Goal: Task Accomplishment & Management: Use online tool/utility

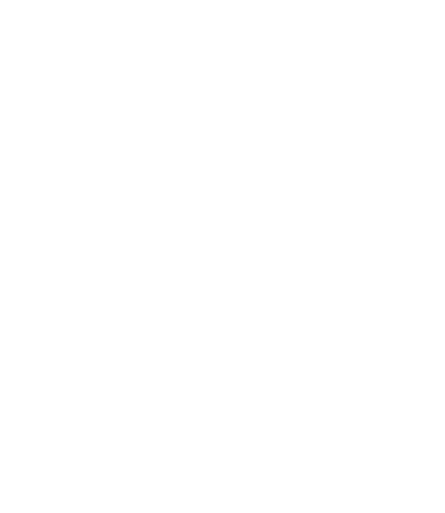
click at [228, 199] on html at bounding box center [222, 256] width 445 height 513
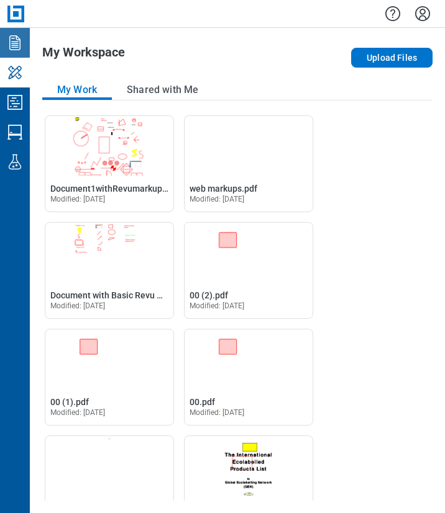
click at [26, 43] on link "Documents" at bounding box center [15, 43] width 30 height 30
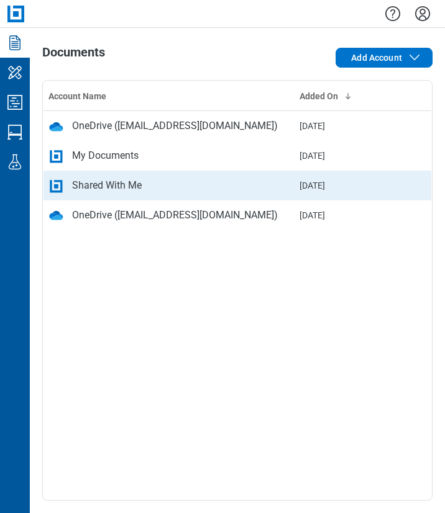
click at [81, 183] on div "Shared With Me" at bounding box center [107, 185] width 70 height 15
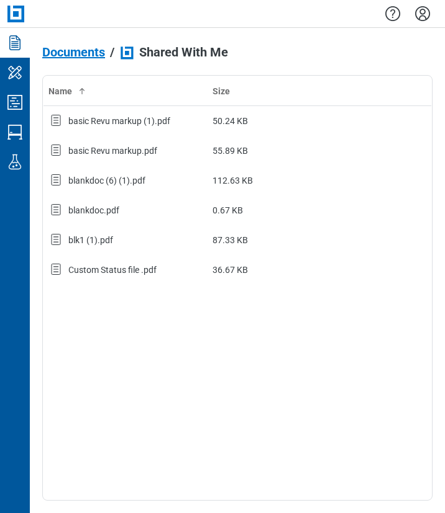
click at [258, 421] on div "Name Size basic Revu markup (1).pdf 50.24 KB basic Revu markup.pdf 55.89 KB bla…" at bounding box center [237, 288] width 390 height 426
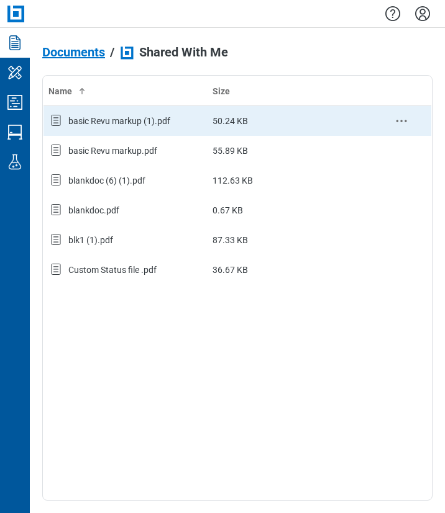
click at [169, 124] on div "basic Revu markup (1).pdf" at bounding box center [119, 121] width 102 height 12
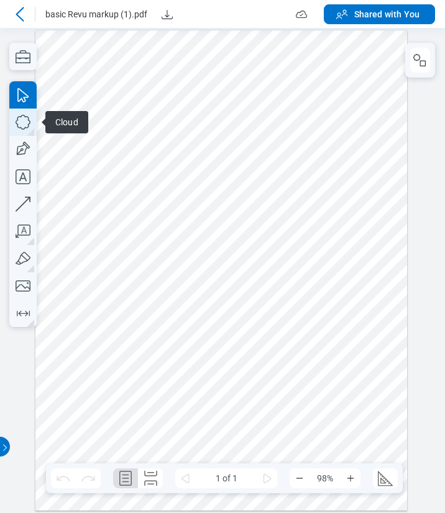
click at [25, 130] on icon "button" at bounding box center [22, 122] width 27 height 27
click at [206, 230] on div at bounding box center [220, 270] width 371 height 481
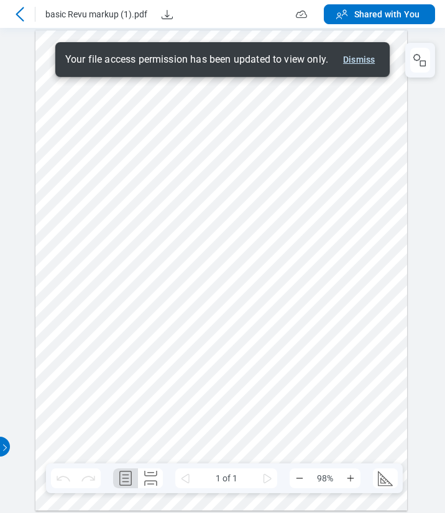
click at [363, 62] on button "Dismiss" at bounding box center [359, 59] width 42 height 15
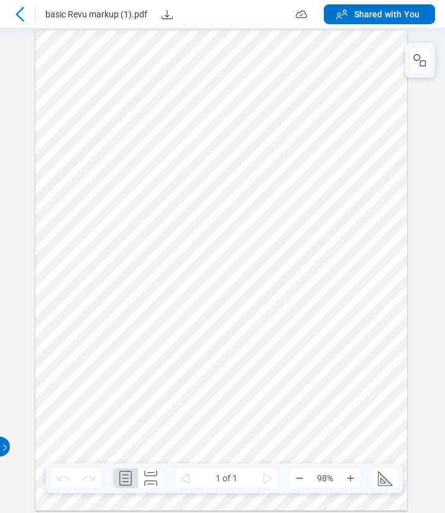
click at [27, 14] on icon at bounding box center [19, 14] width 15 height 15
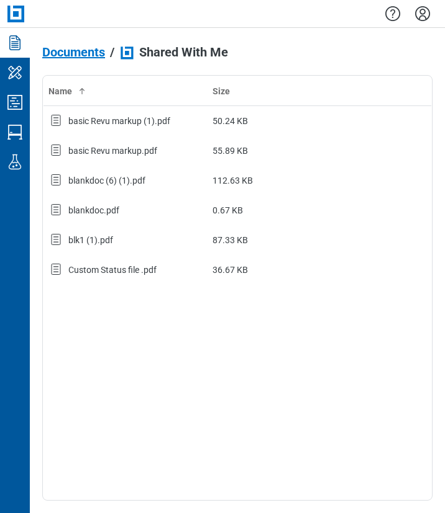
click at [423, 12] on icon "Settings" at bounding box center [422, 14] width 20 height 20
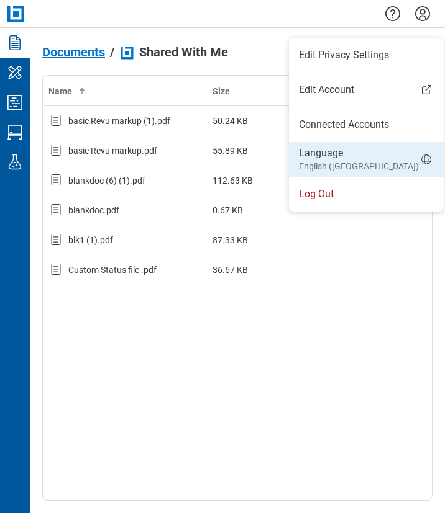
click at [330, 171] on small "English (US)" at bounding box center [359, 166] width 120 height 12
select select "*****"
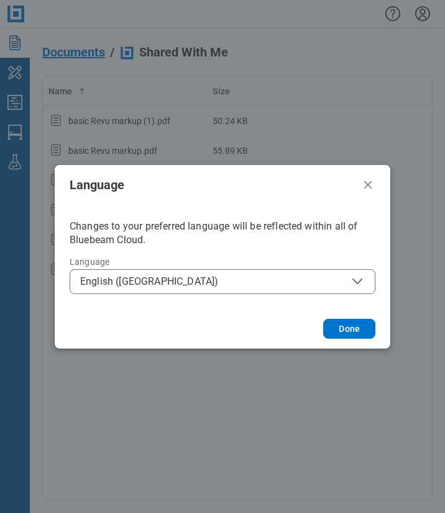
click at [135, 284] on span "English (US)" at bounding box center [222, 281] width 284 height 15
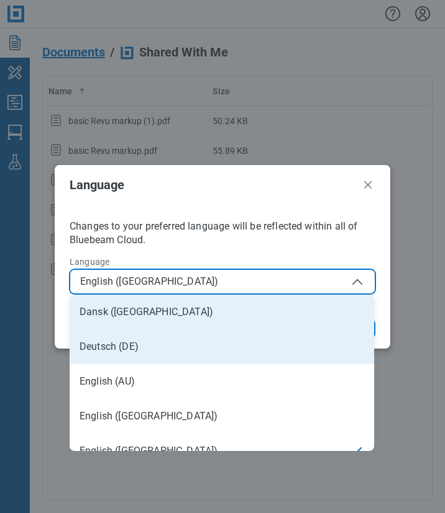
scroll to position [17, 0]
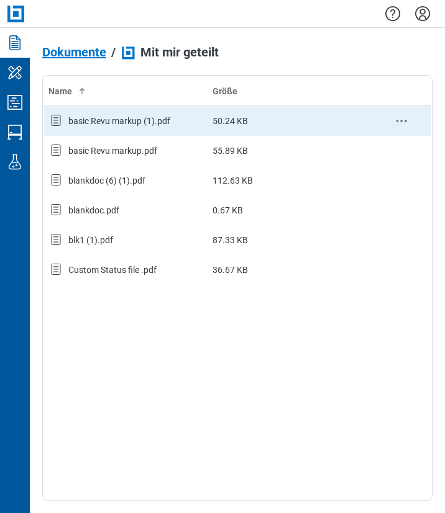
click at [123, 115] on div "basic Revu markup (1).pdf" at bounding box center [119, 121] width 102 height 12
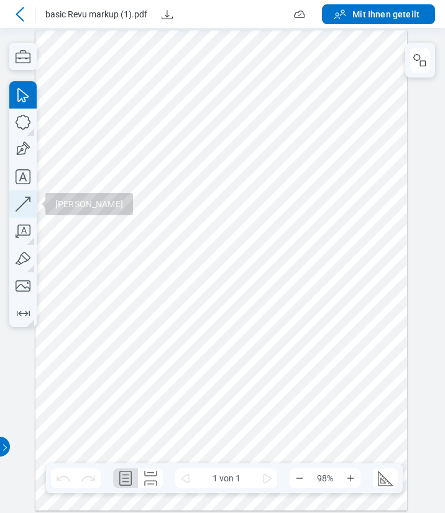
click at [24, 206] on icon "button" at bounding box center [22, 204] width 27 height 27
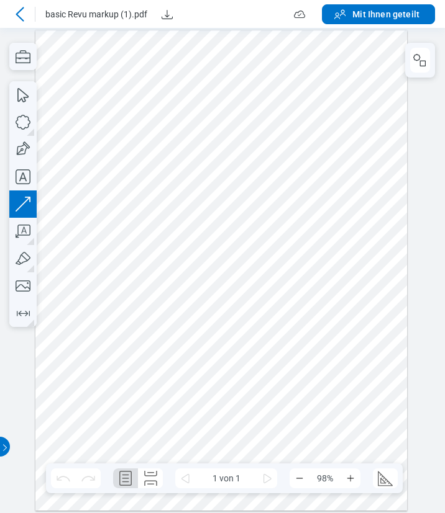
drag, startPoint x: 120, startPoint y: 255, endPoint x: 184, endPoint y: 193, distance: 89.1
click at [184, 193] on div at bounding box center [220, 270] width 371 height 481
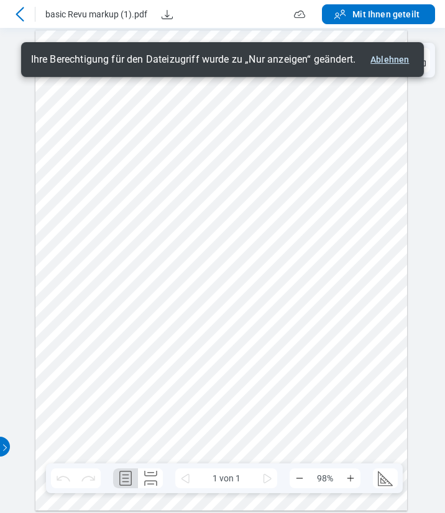
drag, startPoint x: 387, startPoint y: 61, endPoint x: 394, endPoint y: 54, distance: 9.7
click at [387, 61] on button "Ablehnen" at bounding box center [389, 59] width 48 height 15
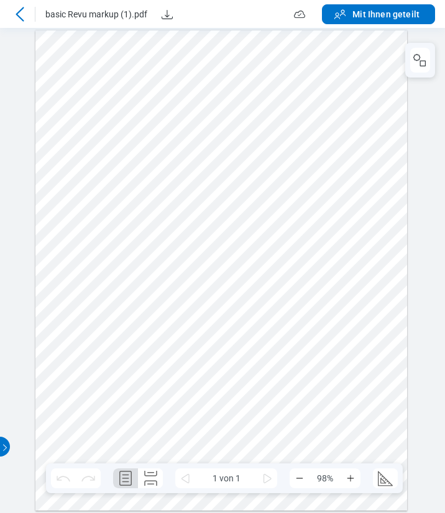
click at [20, 13] on icon at bounding box center [19, 14] width 15 height 15
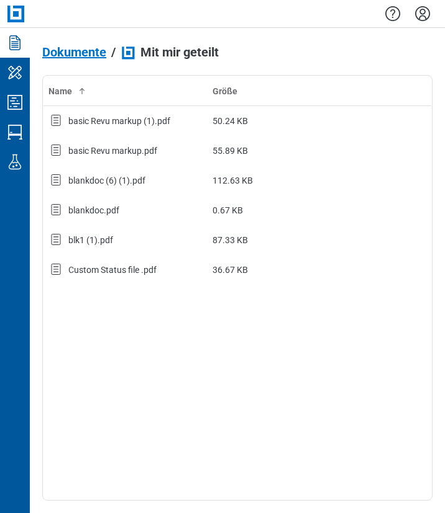
click at [146, 359] on div "Name Größe basic Revu markup (1).pdf 50.24 KB basic Revu markup.pdf 55.89 KB bl…" at bounding box center [237, 288] width 390 height 426
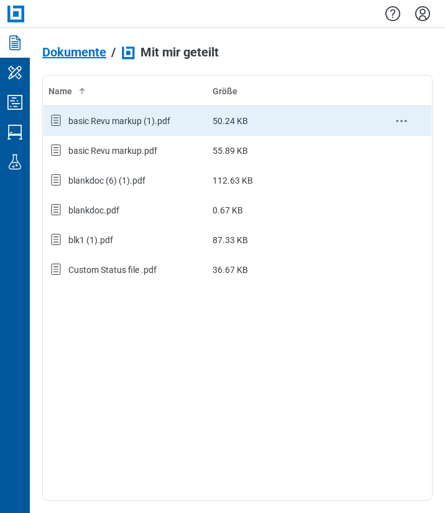
click at [196, 115] on div "basic Revu markup (1).pdf" at bounding box center [125, 121] width 154 height 16
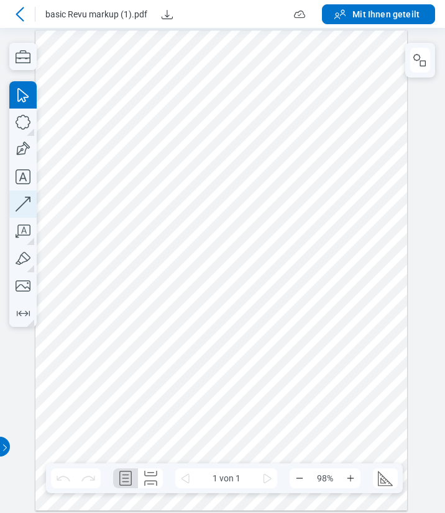
click at [32, 201] on icon "button" at bounding box center [22, 204] width 27 height 27
drag, startPoint x: 78, startPoint y: 294, endPoint x: 121, endPoint y: 209, distance: 96.1
click at [121, 209] on div at bounding box center [220, 270] width 371 height 481
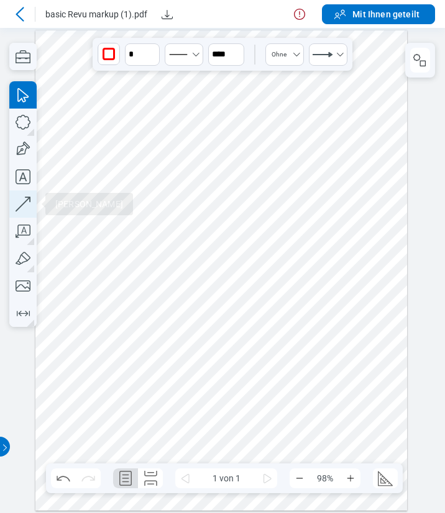
click at [21, 206] on icon "button" at bounding box center [23, 204] width 15 height 15
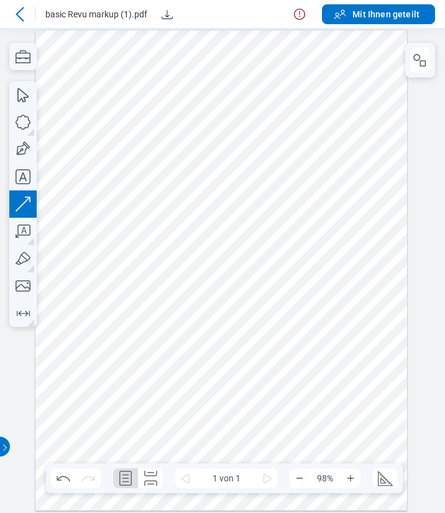
drag, startPoint x: 183, startPoint y: 206, endPoint x: 145, endPoint y: 253, distance: 59.6
click at [145, 253] on div at bounding box center [220, 270] width 371 height 481
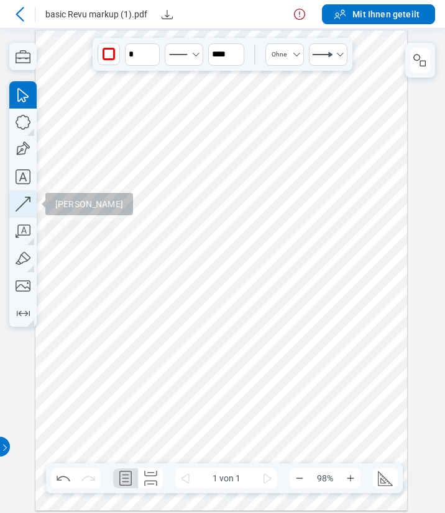
click at [30, 204] on icon "button" at bounding box center [22, 204] width 27 height 27
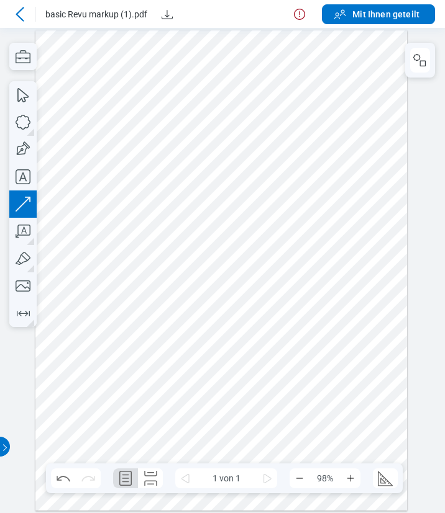
drag, startPoint x: 219, startPoint y: 231, endPoint x: 194, endPoint y: 256, distance: 35.6
click at [194, 256] on div at bounding box center [220, 270] width 371 height 481
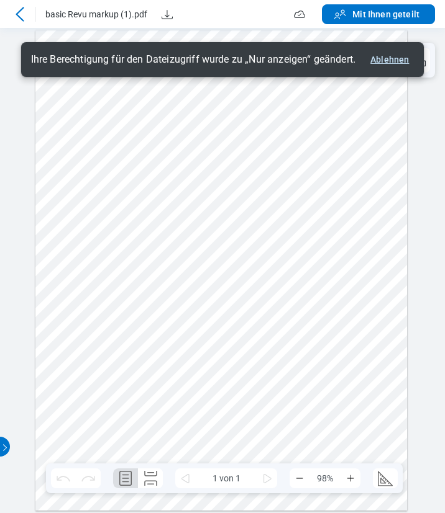
click at [382, 58] on button "Ablehnen" at bounding box center [389, 59] width 48 height 15
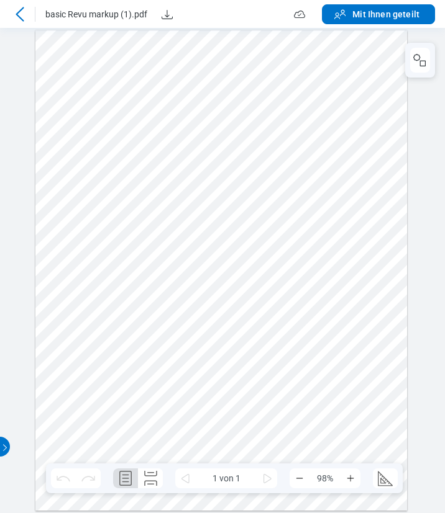
click at [16, 14] on icon at bounding box center [19, 14] width 15 height 15
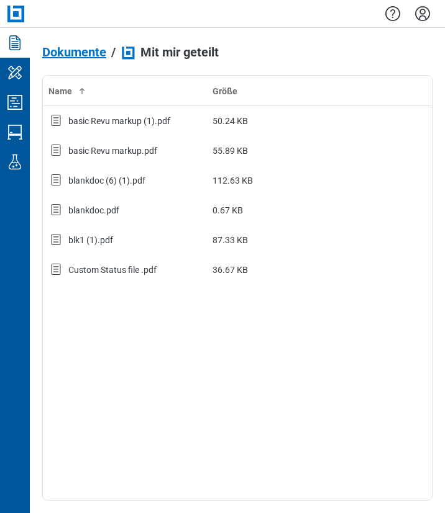
click at [425, 14] on icon "Einstellungen" at bounding box center [422, 14] width 20 height 20
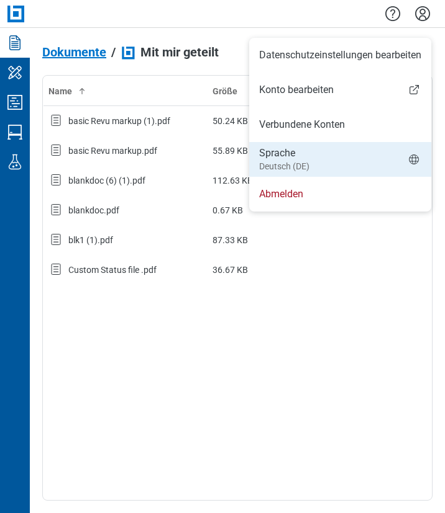
click at [302, 170] on small "Deutsch (DE)" at bounding box center [284, 166] width 50 height 12
select select "*****"
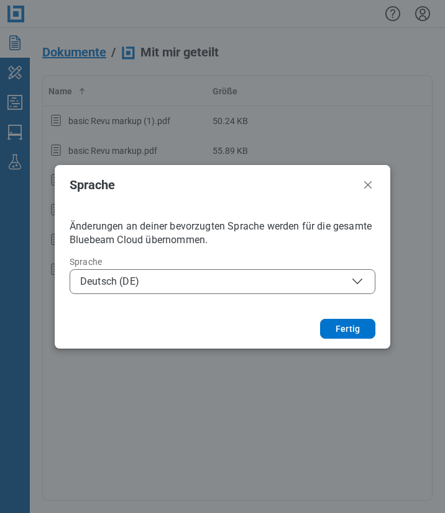
click at [175, 287] on span "Deutsch (DE)" at bounding box center [222, 281] width 284 height 15
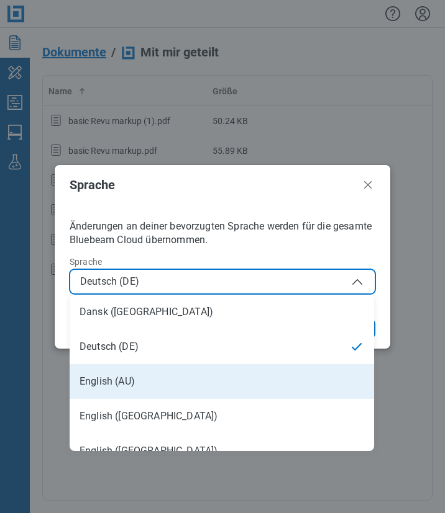
scroll to position [62, 0]
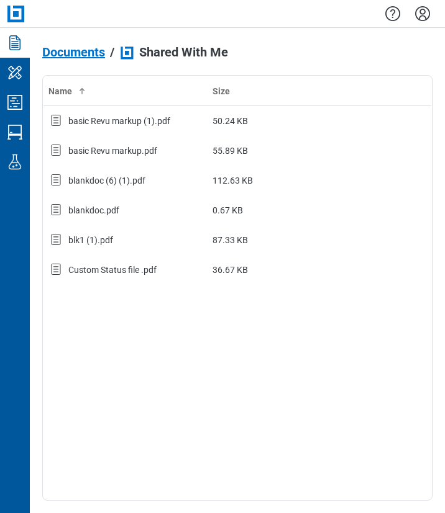
click at [131, 350] on div "Name Size basic Revu markup (1).pdf 50.24 KB basic Revu markup.pdf 55.89 KB bla…" at bounding box center [237, 288] width 390 height 426
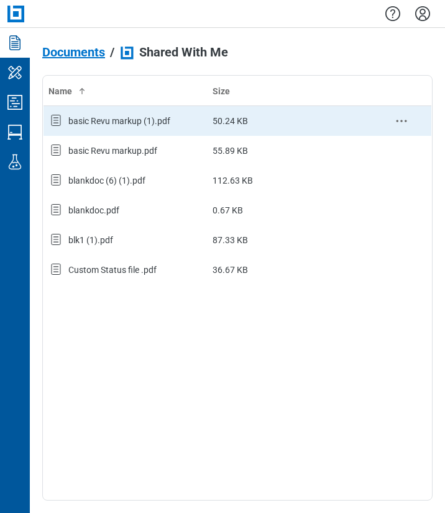
click at [112, 123] on div "basic Revu markup (1).pdf" at bounding box center [119, 121] width 102 height 12
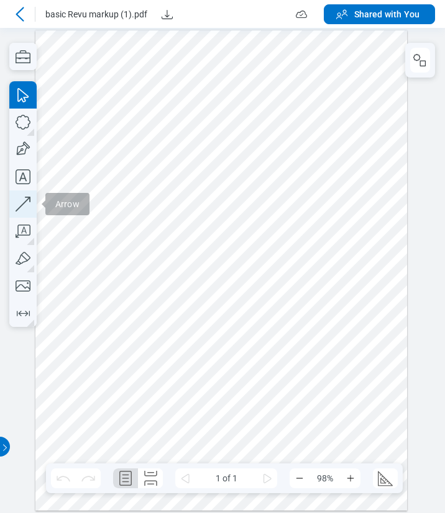
click at [21, 209] on icon "button" at bounding box center [22, 204] width 27 height 27
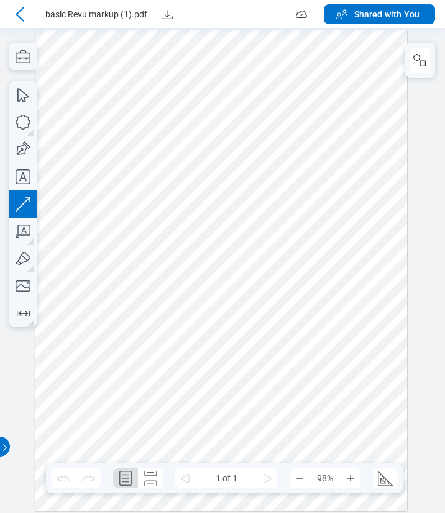
drag, startPoint x: 81, startPoint y: 253, endPoint x: 86, endPoint y: 237, distance: 17.5
click at [86, 237] on div at bounding box center [220, 270] width 371 height 481
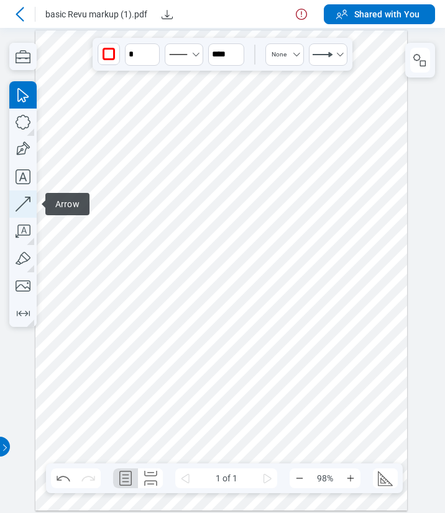
click at [17, 203] on icon "button" at bounding box center [22, 204] width 27 height 27
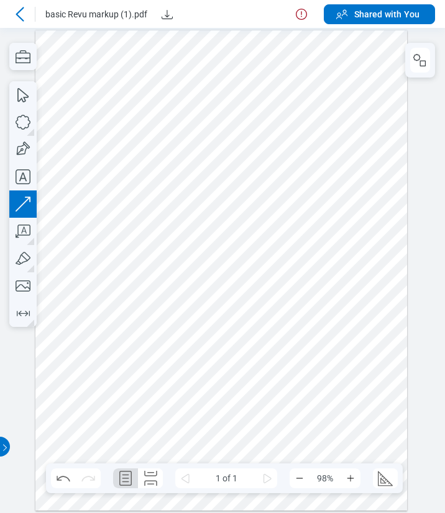
drag, startPoint x: 165, startPoint y: 196, endPoint x: 115, endPoint y: 225, distance: 57.9
click at [115, 225] on div at bounding box center [220, 270] width 371 height 481
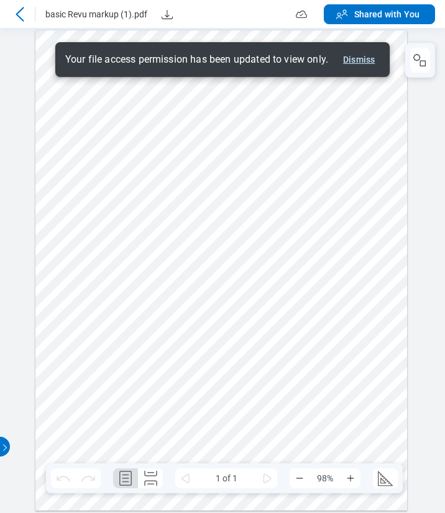
drag, startPoint x: 373, startPoint y: 61, endPoint x: 389, endPoint y: 47, distance: 22.0
click at [373, 61] on button "Dismiss" at bounding box center [359, 59] width 42 height 15
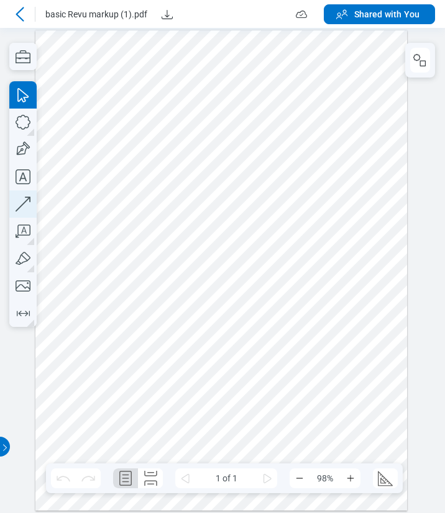
click at [26, 210] on icon "button" at bounding box center [22, 204] width 27 height 27
click at [101, 220] on div at bounding box center [220, 270] width 371 height 481
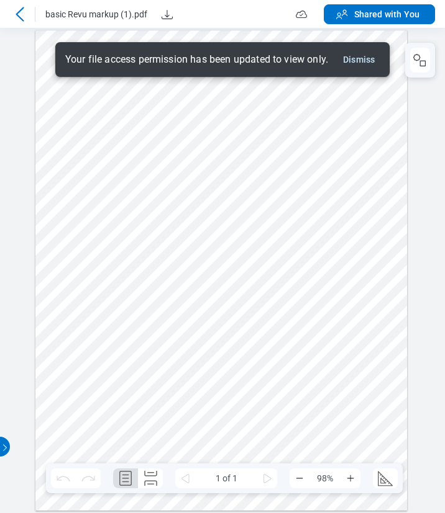
drag, startPoint x: 68, startPoint y: 232, endPoint x: 76, endPoint y: 230, distance: 8.3
click at [68, 232] on div at bounding box center [220, 270] width 371 height 481
click at [368, 63] on button "Dismiss" at bounding box center [359, 59] width 42 height 15
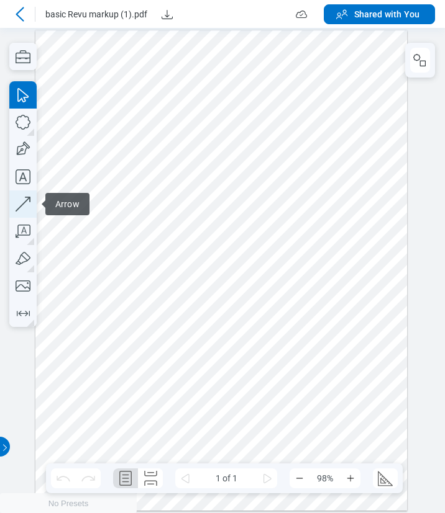
click at [21, 208] on icon "button" at bounding box center [22, 204] width 27 height 27
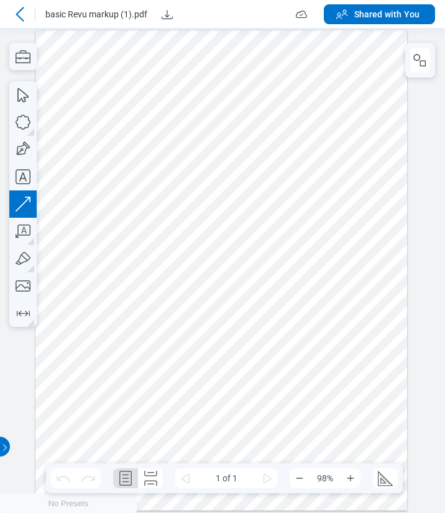
drag, startPoint x: 68, startPoint y: 389, endPoint x: 88, endPoint y: 346, distance: 46.7
click at [88, 346] on div at bounding box center [220, 270] width 371 height 481
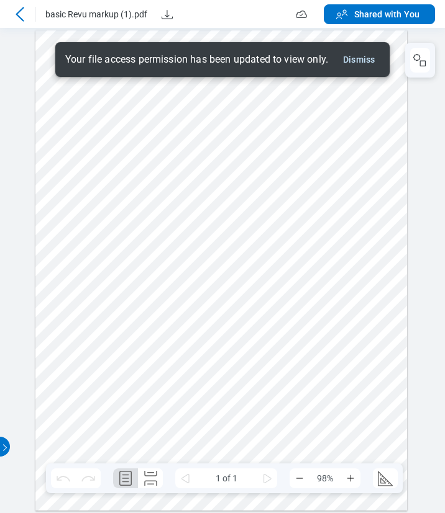
drag, startPoint x: 355, startPoint y: 63, endPoint x: 361, endPoint y: 71, distance: 10.2
click at [355, 63] on button "Dismiss" at bounding box center [359, 59] width 42 height 15
